Goal: Entertainment & Leisure: Consume media (video, audio)

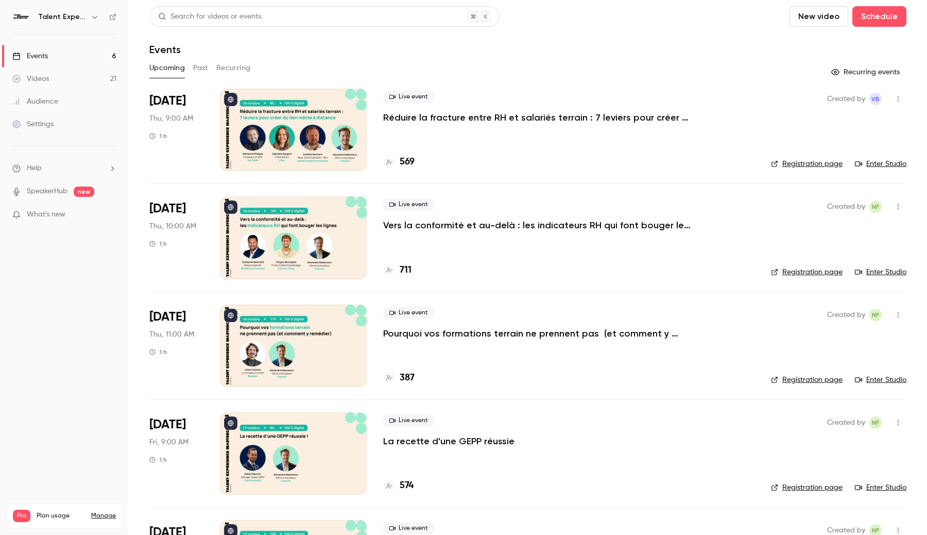
click at [100, 15] on button "button" at bounding box center [95, 17] width 12 height 12
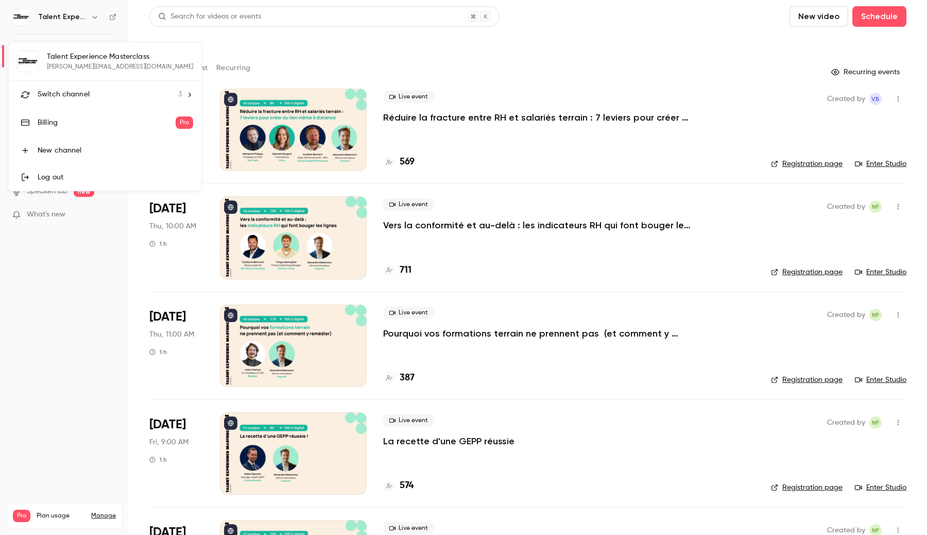
click at [89, 92] on div "Switch channel 3" at bounding box center [110, 94] width 144 height 11
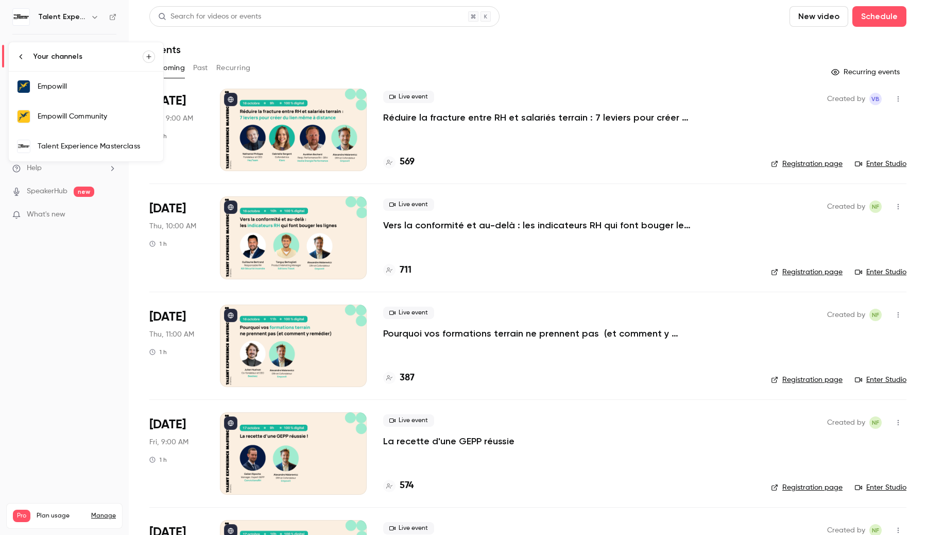
click at [76, 148] on div "Talent Experience Masterclass" at bounding box center [96, 146] width 117 height 10
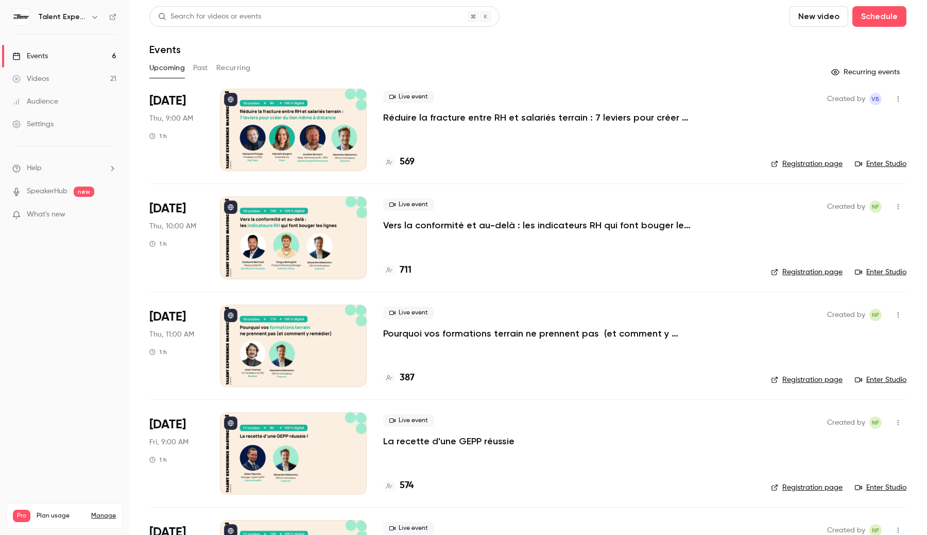
click at [92, 73] on link "Videos 21" at bounding box center [64, 78] width 129 height 23
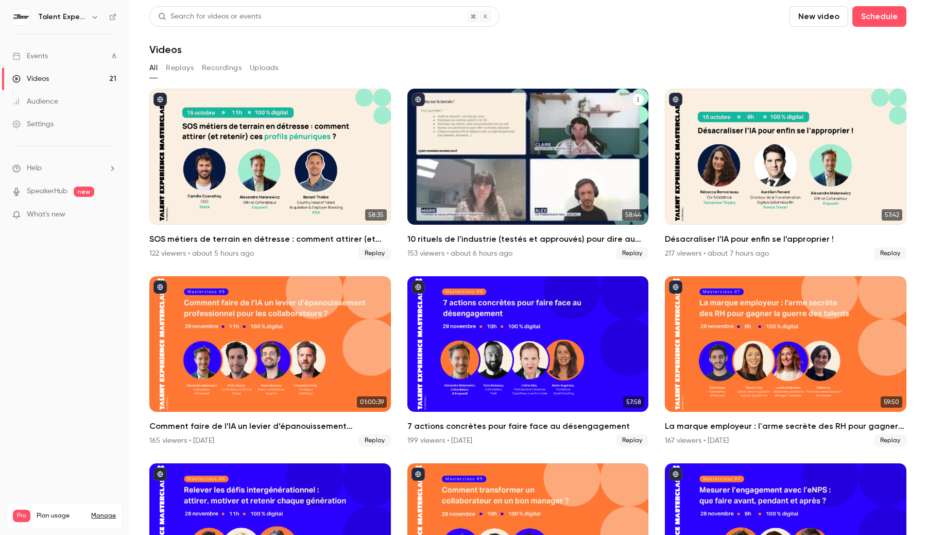
click at [456, 164] on div "10 rituels de l’industrie (testés et approuvés) pour dire au revoir à l’absenté…" at bounding box center [528, 157] width 242 height 136
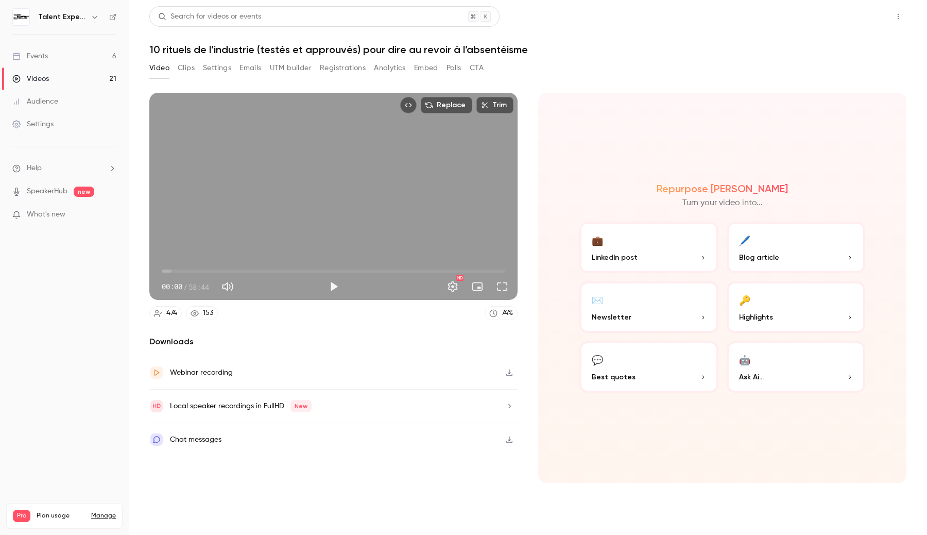
click at [846, 19] on button "Share" at bounding box center [861, 16] width 41 height 21
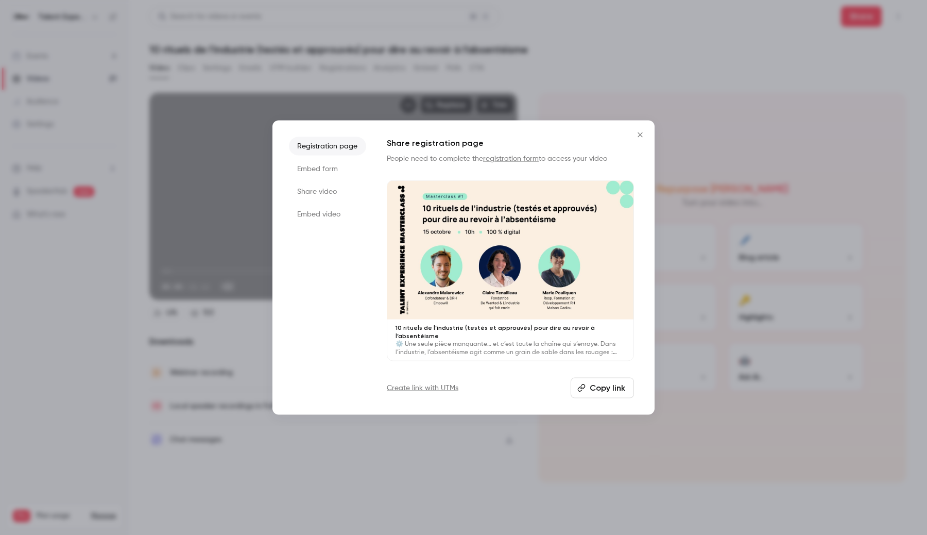
click at [480, 220] on div at bounding box center [510, 250] width 246 height 139
click at [640, 135] on icon "Close" at bounding box center [640, 135] width 12 height 8
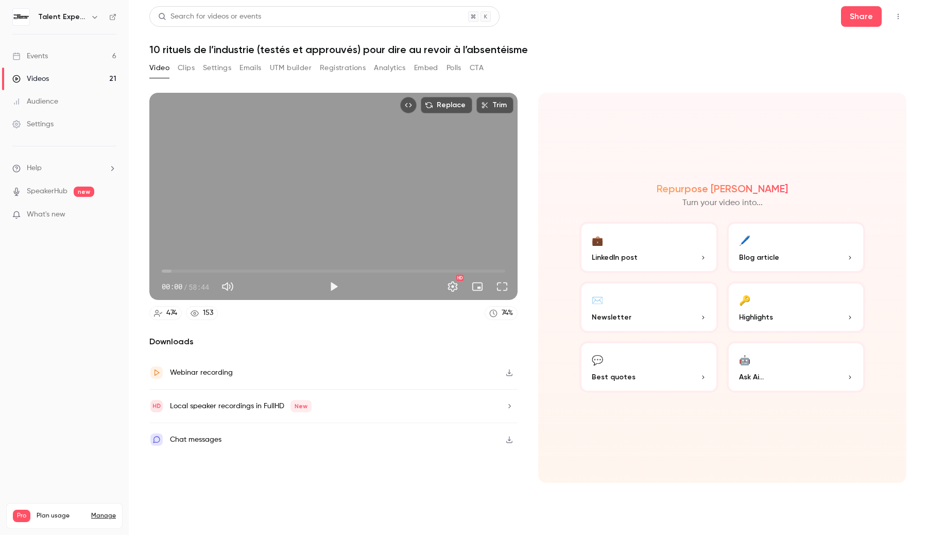
click at [507, 436] on icon "button" at bounding box center [509, 439] width 8 height 7
click at [860, 21] on button "Share" at bounding box center [861, 16] width 41 height 21
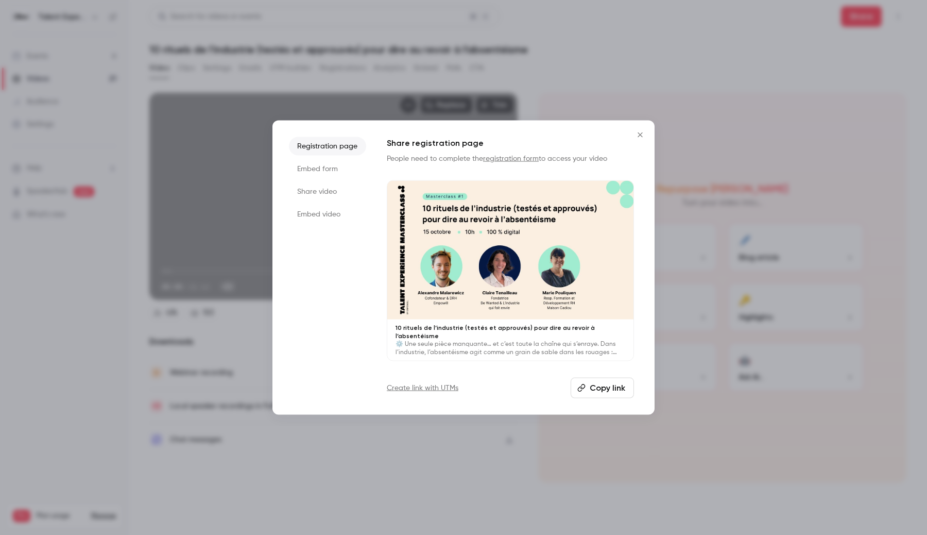
click at [475, 288] on div at bounding box center [510, 250] width 246 height 139
click at [637, 139] on icon "Close" at bounding box center [640, 135] width 12 height 8
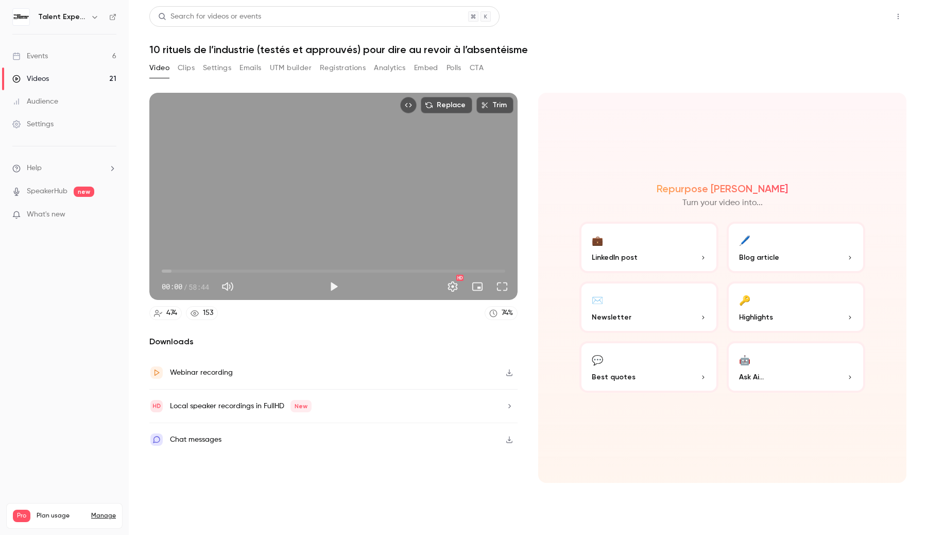
click at [866, 19] on button "Share" at bounding box center [861, 16] width 41 height 21
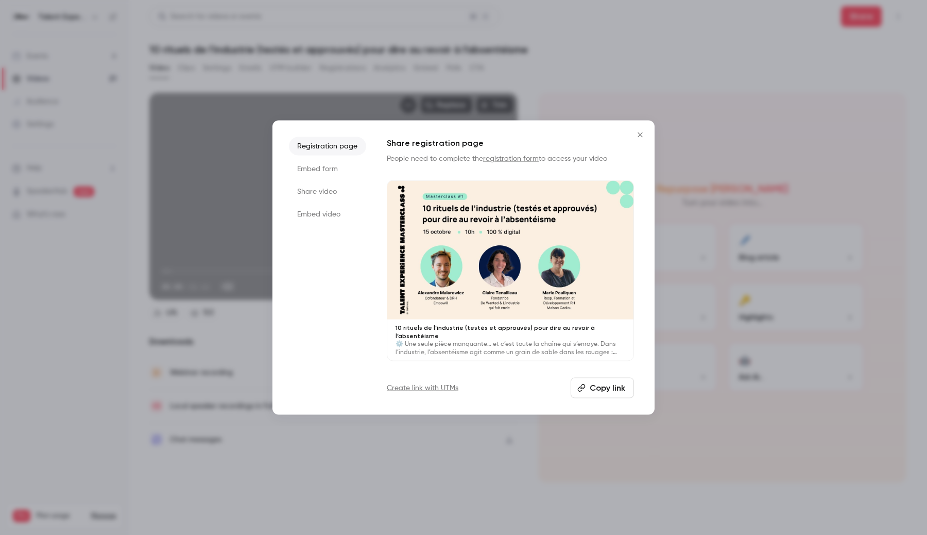
click at [640, 137] on icon "Close" at bounding box center [640, 134] width 5 height 5
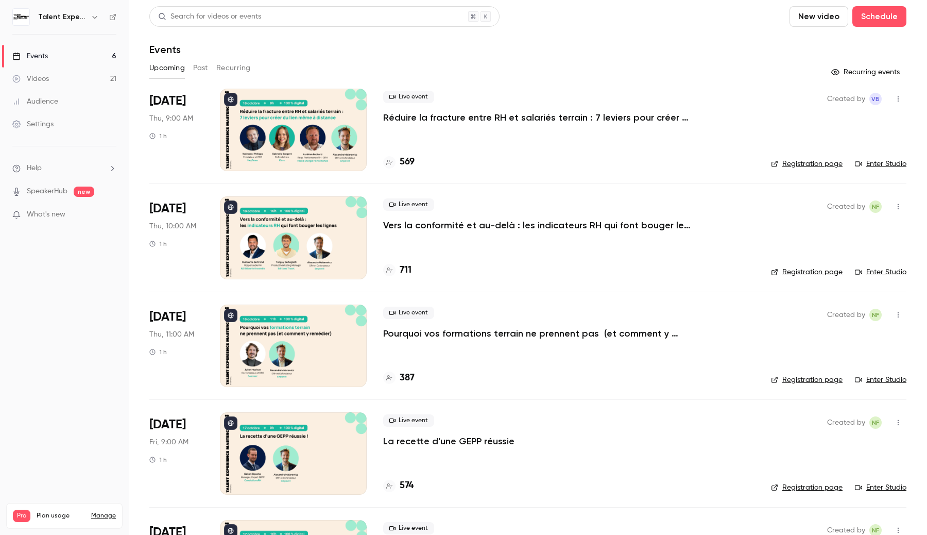
click at [62, 71] on link "Videos 21" at bounding box center [64, 78] width 129 height 23
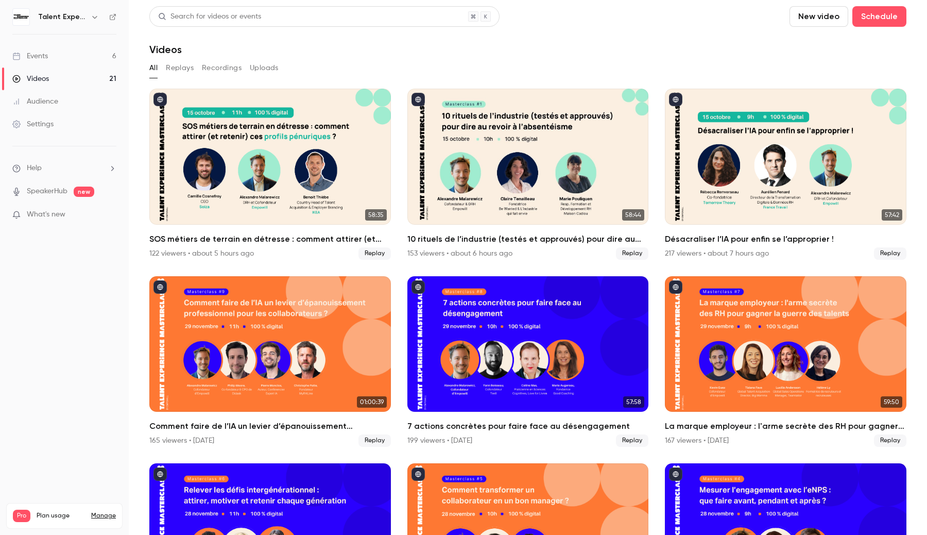
click at [259, 183] on div "SOS métiers de terrain en détresse : comment attirer (et retenir) ces profils p…" at bounding box center [270, 157] width 242 height 136
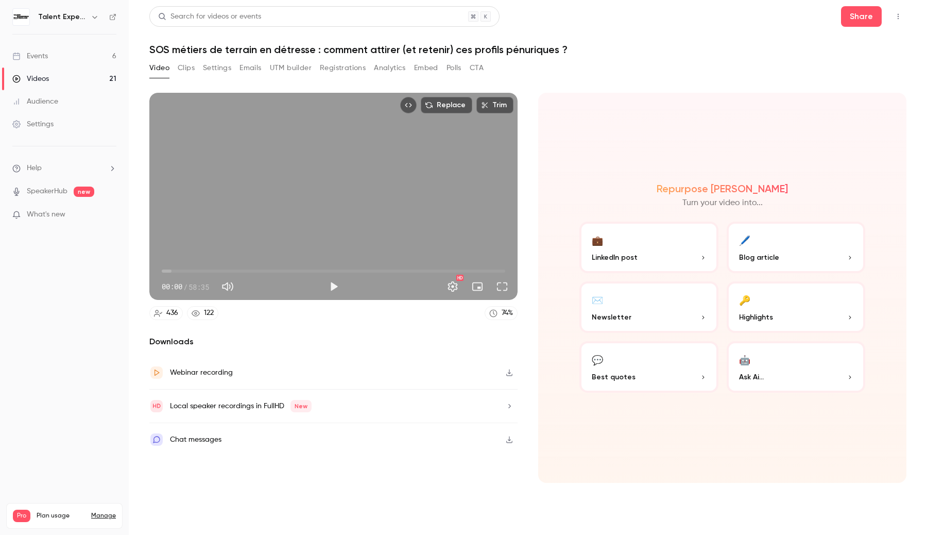
click at [183, 68] on button "Clips" at bounding box center [186, 68] width 17 height 16
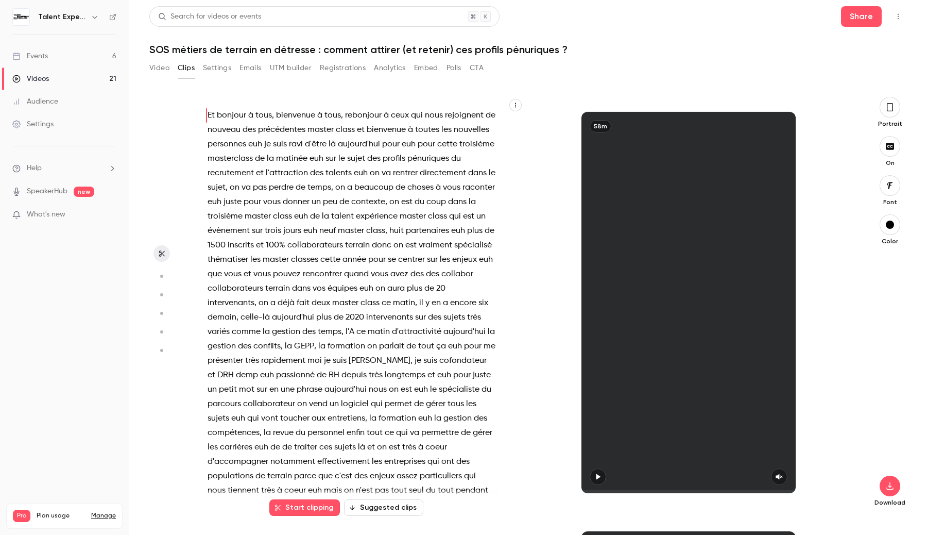
click at [513, 102] on icon "button" at bounding box center [515, 105] width 6 height 6
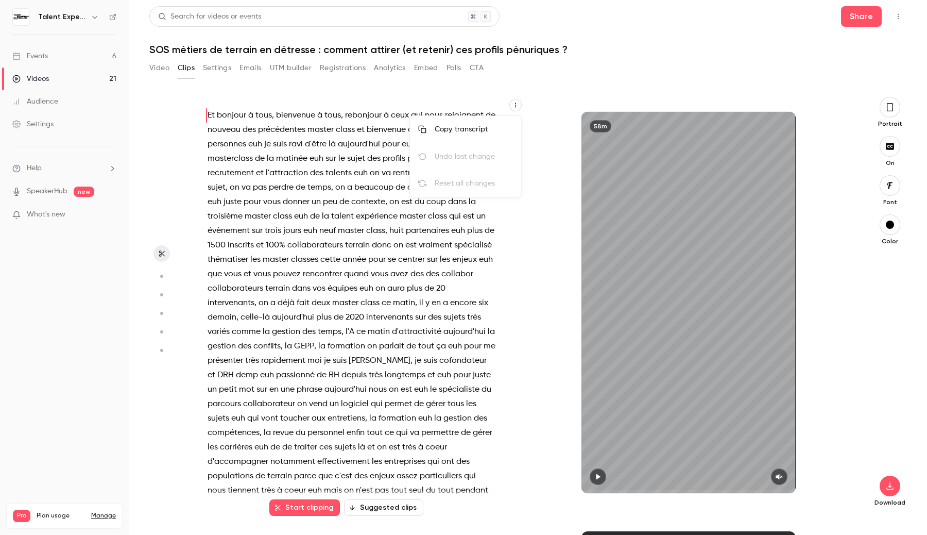
click at [516, 107] on div at bounding box center [463, 267] width 927 height 535
click at [516, 106] on icon "button" at bounding box center [515, 105] width 1 height 5
